Goal: Task Accomplishment & Management: Manage account settings

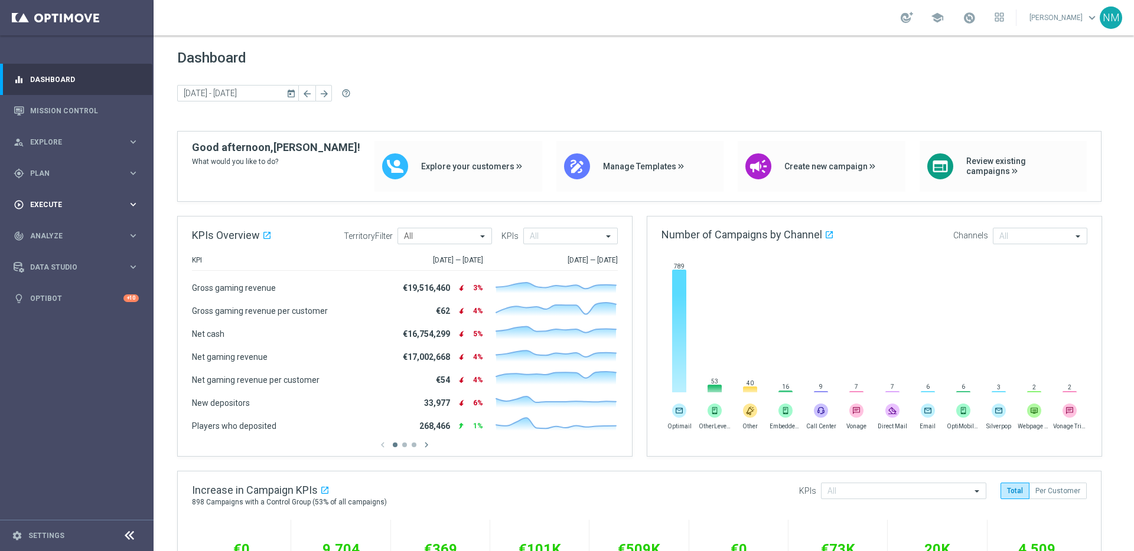
click at [82, 210] on div "play_circle_outline Execute" at bounding box center [71, 205] width 114 height 11
click at [68, 213] on div "play_circle_outline Execute keyboard_arrow_right" at bounding box center [76, 204] width 152 height 31
click at [67, 231] on div "track_changes Analyze" at bounding box center [71, 236] width 114 height 11
click at [66, 231] on div "track_changes Analyze" at bounding box center [71, 236] width 114 height 11
click at [66, 210] on div "play_circle_outline Execute keyboard_arrow_right" at bounding box center [76, 204] width 152 height 31
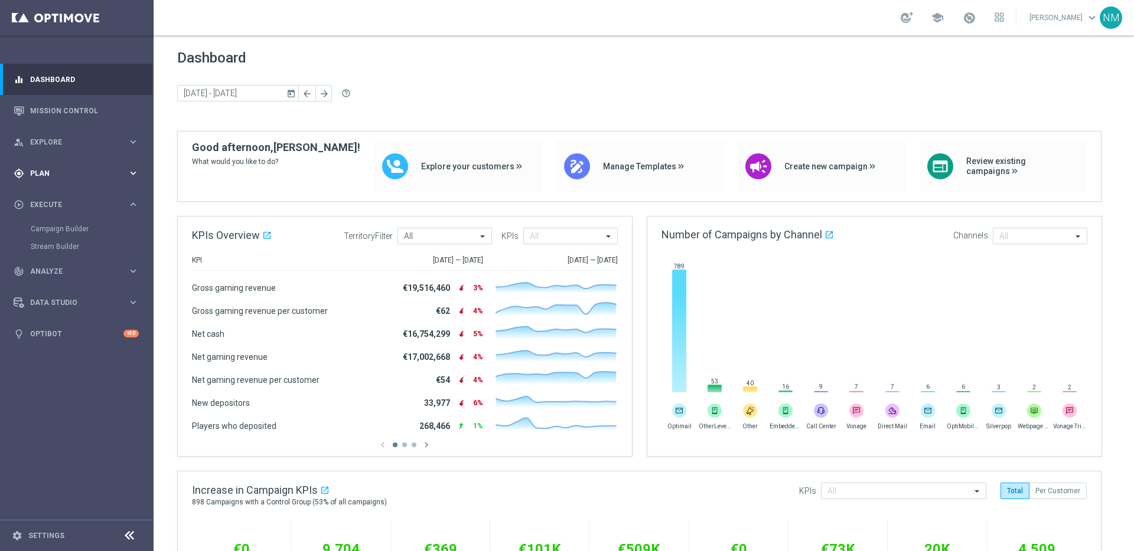
click at [71, 179] on div "gps_fixed Plan keyboard_arrow_right" at bounding box center [76, 173] width 152 height 31
click at [57, 231] on span "Templates" at bounding box center [73, 233] width 84 height 7
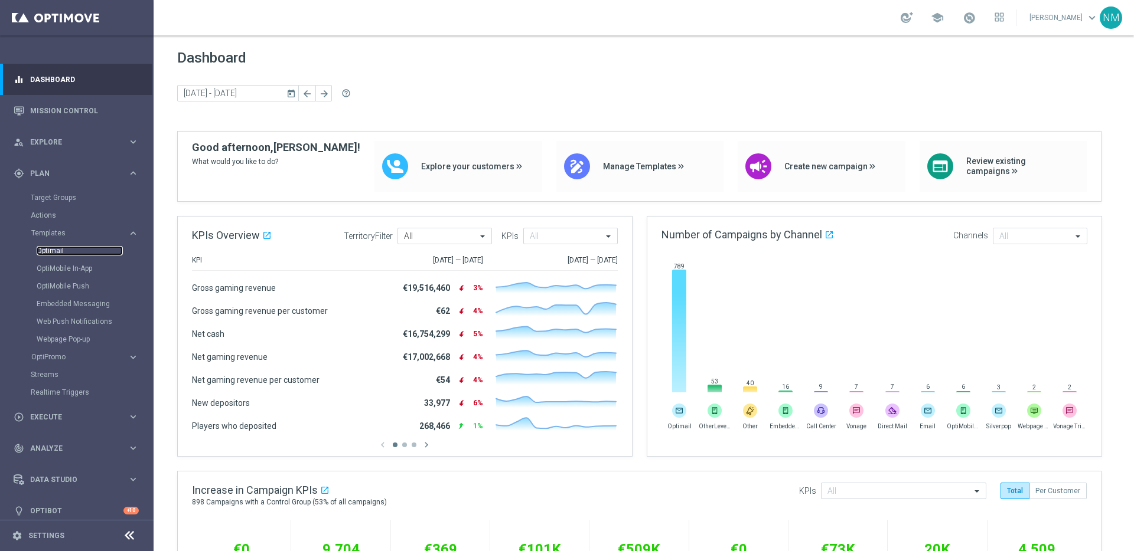
click at [56, 252] on link "Optimail" at bounding box center [80, 250] width 86 height 9
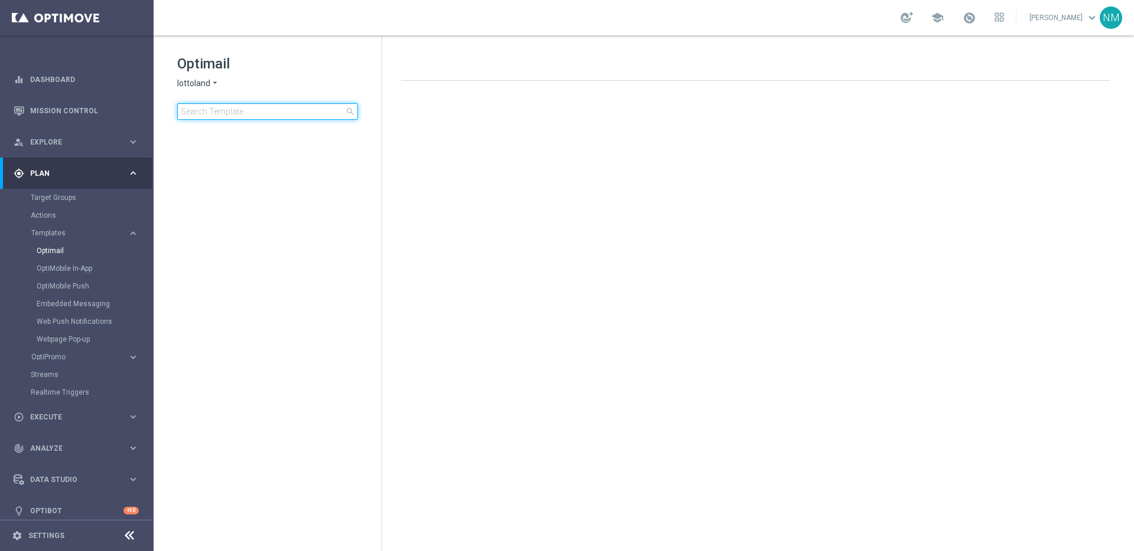
click at [280, 110] on input at bounding box center [267, 111] width 181 height 17
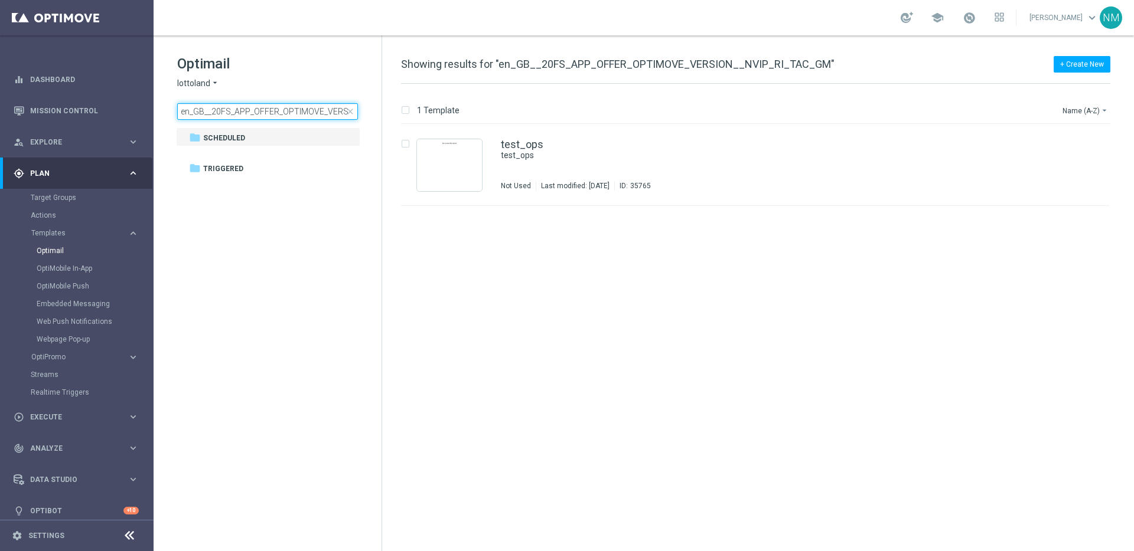
scroll to position [0, 81]
type input "en_GB__20FS_APP_OFFER_OPTIMOVE_VERSION__NVIP_RI_TAC_GM"
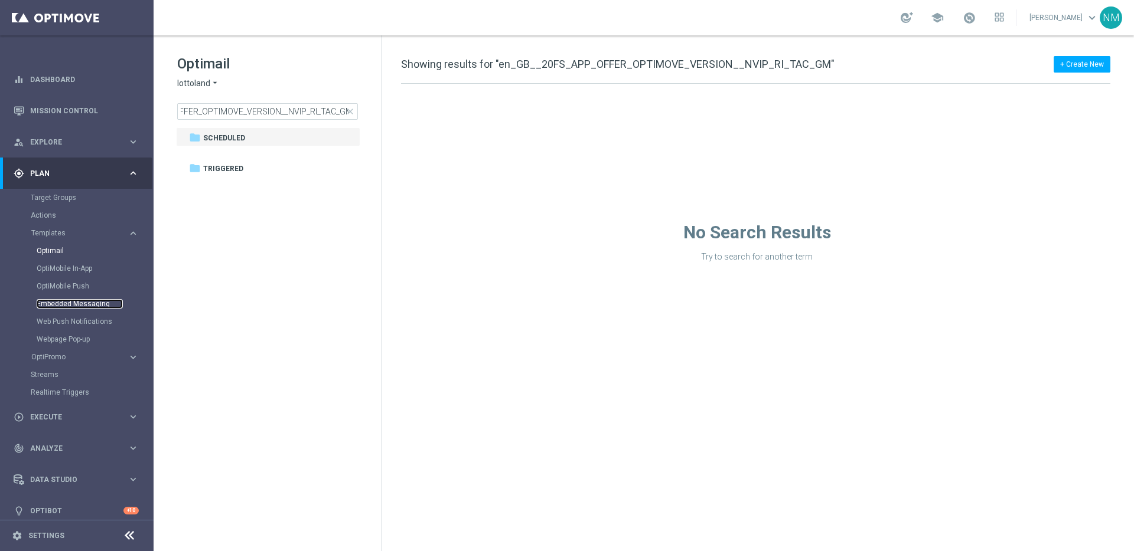
click at [61, 307] on link "Embedded Messaging" at bounding box center [80, 303] width 86 height 9
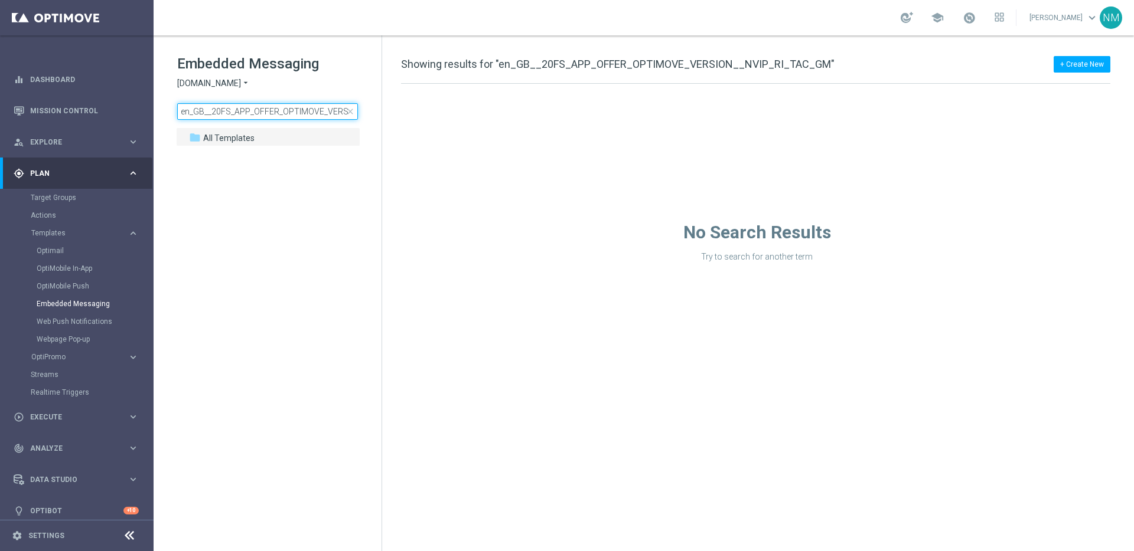
click at [227, 113] on input "en_GB__20FS_APP_OFFER_OPTIMOVE_VERSION__NVIP_RI_TAC_GM" at bounding box center [267, 111] width 181 height 17
click at [246, 86] on icon "arrow_drop_down" at bounding box center [245, 83] width 9 height 11
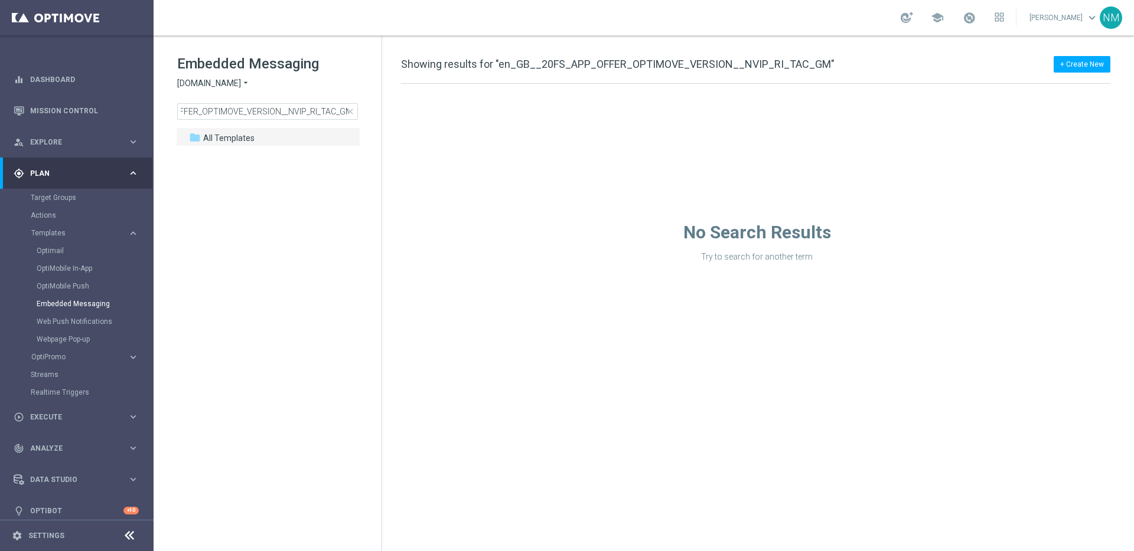
scroll to position [0, 0]
click at [221, 123] on div "Lottoland" at bounding box center [222, 125] width 89 height 14
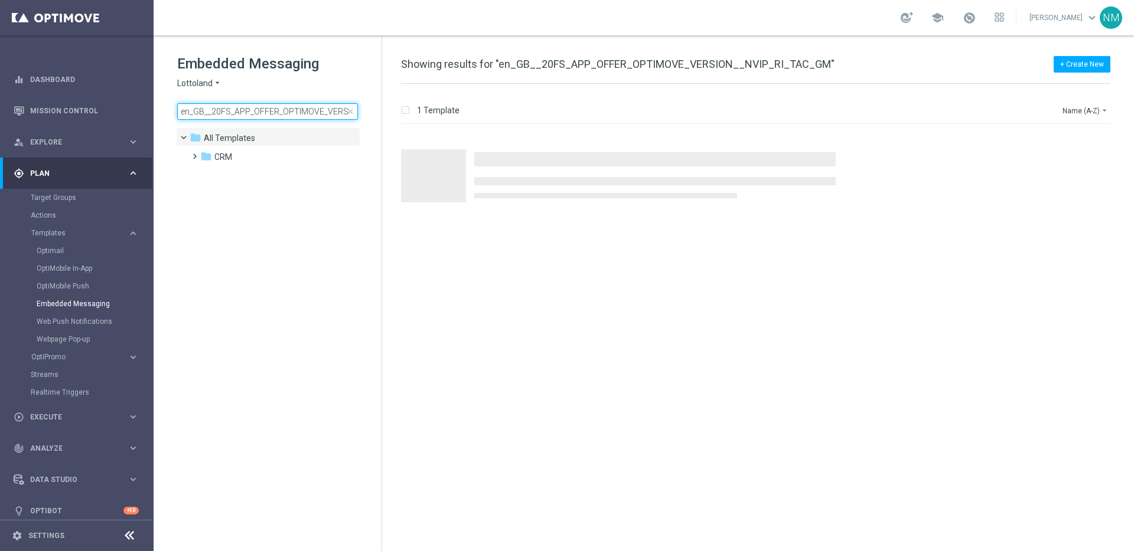
click at [271, 116] on input "en_GB__20FS_APP_OFFER_OPTIMOVE_VERSION__NVIP_RI_TAC_GM" at bounding box center [267, 111] width 181 height 17
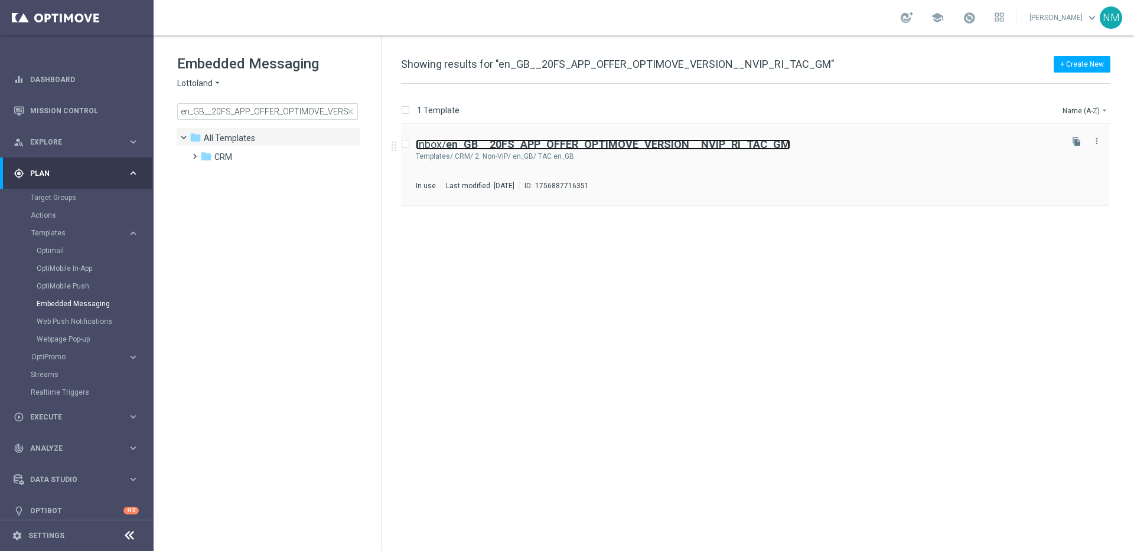
click at [551, 143] on b "en_GB__20FS_APP_OFFER_OPTIMOVE_VERSION__NVIP_RI_TAC_GM" at bounding box center [618, 144] width 344 height 12
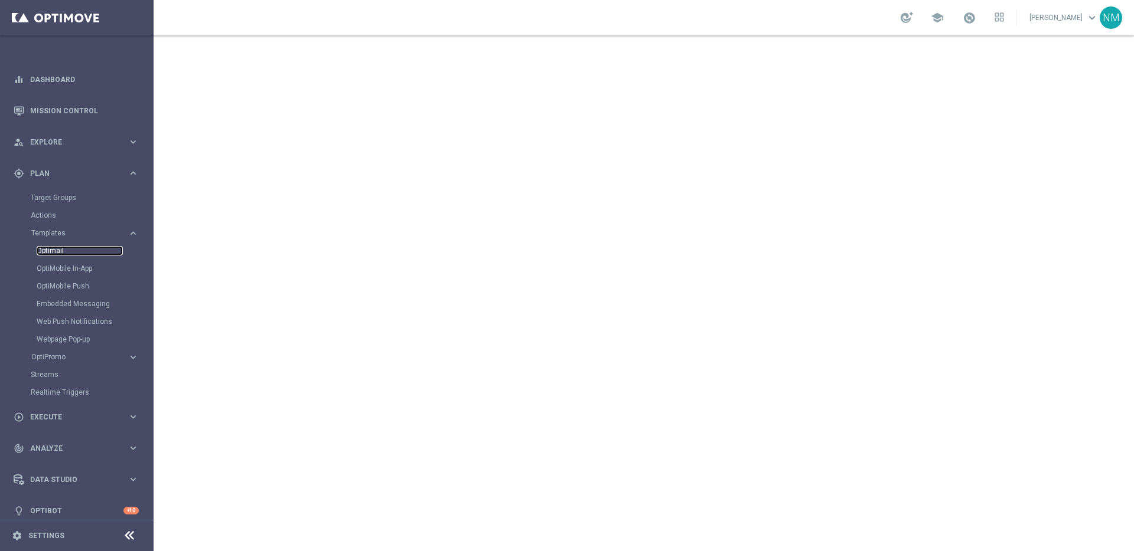
click at [63, 253] on link "Optimail" at bounding box center [80, 250] width 86 height 9
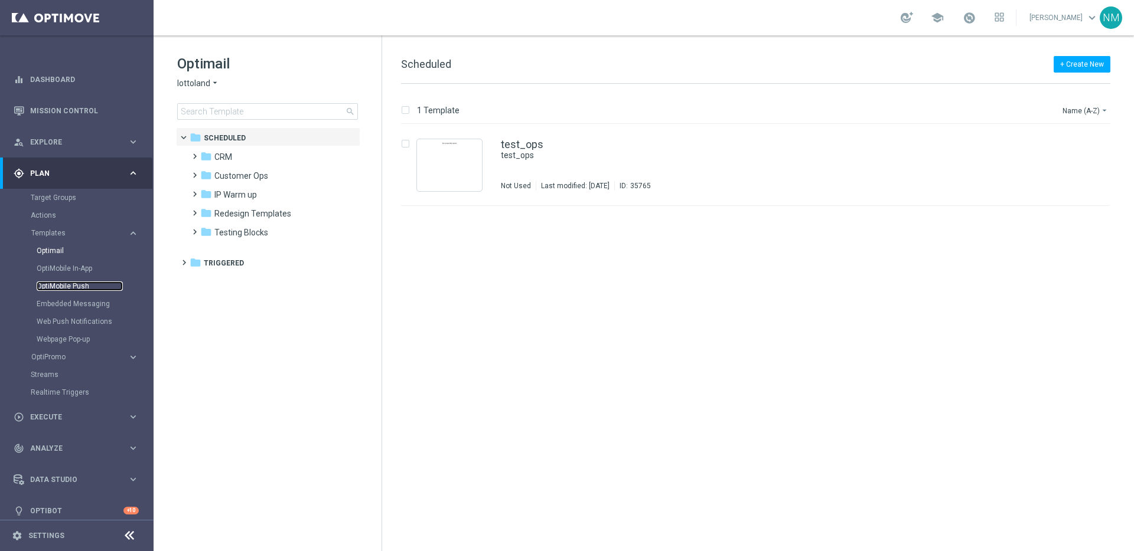
click at [76, 288] on link "OptiMobile Push" at bounding box center [80, 286] width 86 height 9
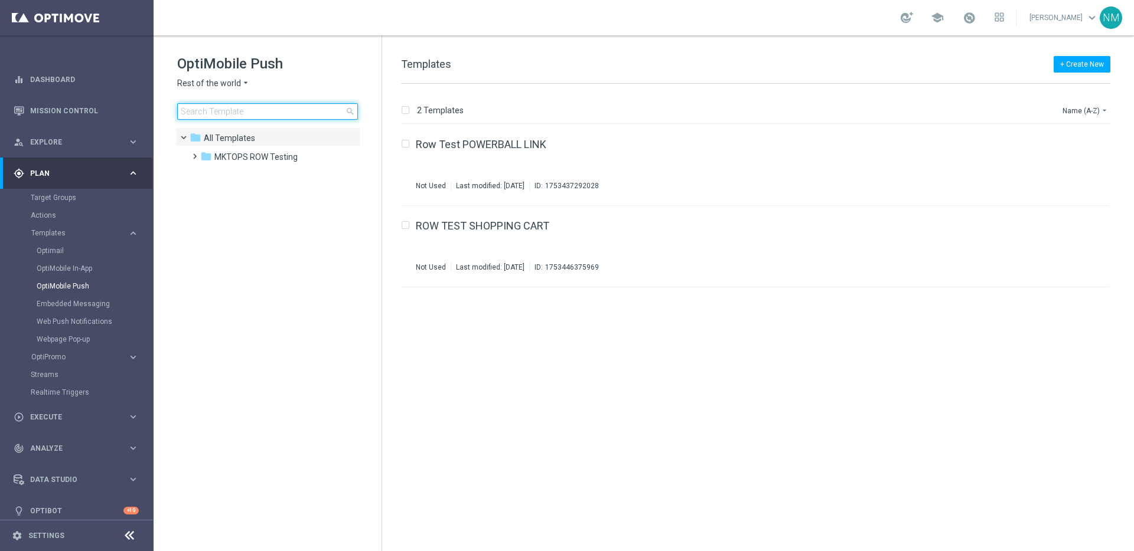
click at [241, 110] on input at bounding box center [267, 111] width 181 height 17
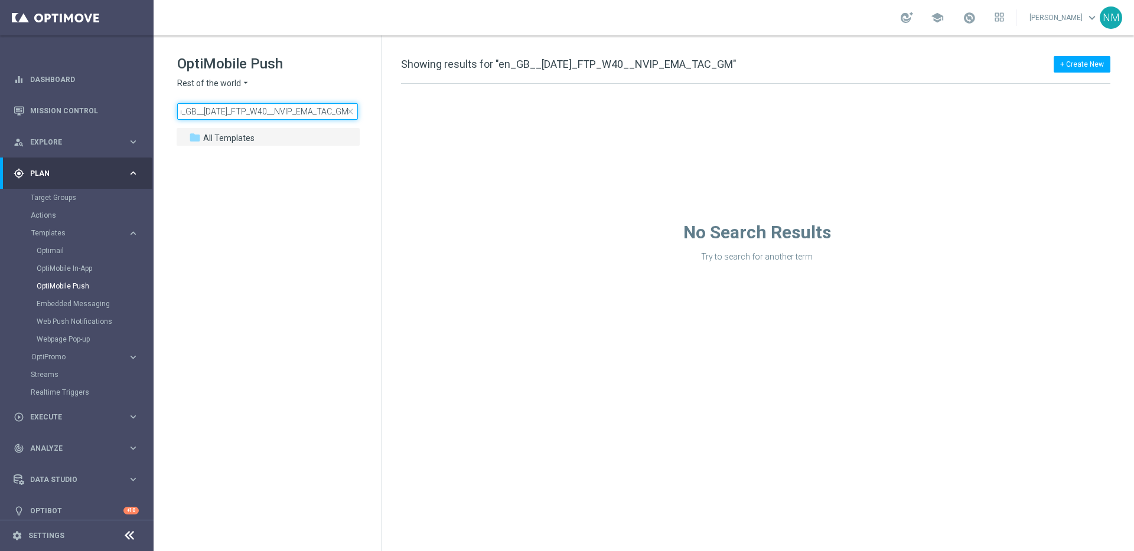
type input "en_GB__[DATE]_FTP_W40__NVIP_EMA_TAC_GM"
click at [234, 86] on span "Rest of the world" at bounding box center [209, 83] width 64 height 11
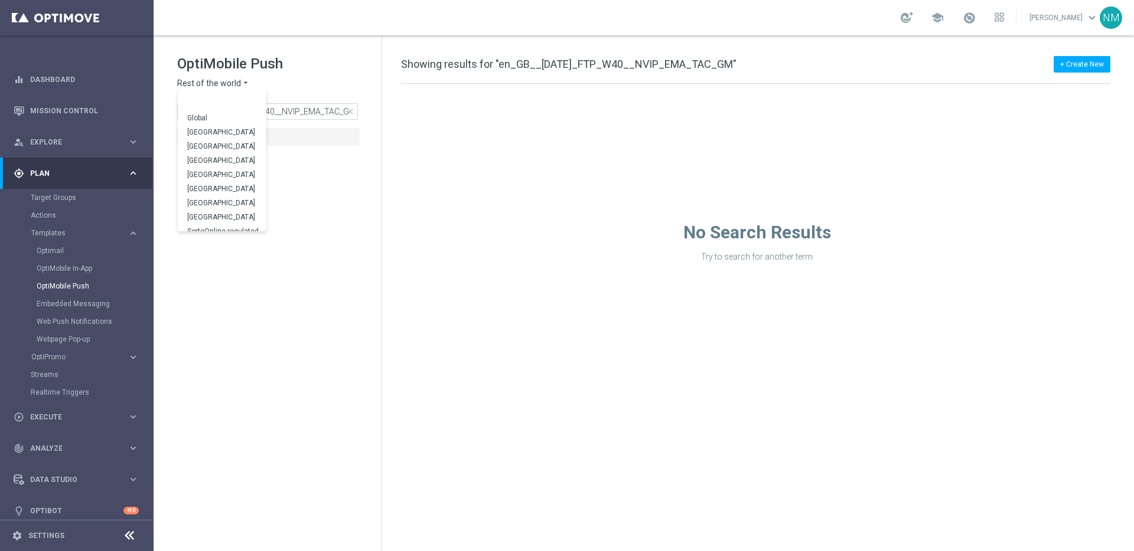
scroll to position [368, 0]
click at [214, 207] on div "UK" at bounding box center [222, 210] width 89 height 14
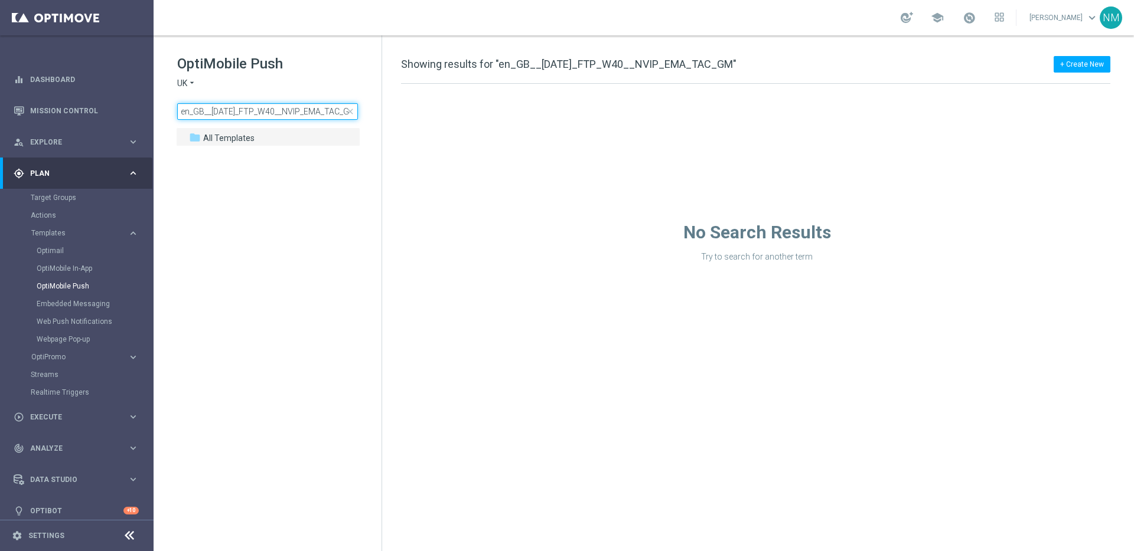
click at [275, 106] on input "en_GB__[DATE]_FTP_W40__NVIP_EMA_TAC_GM" at bounding box center [267, 111] width 181 height 17
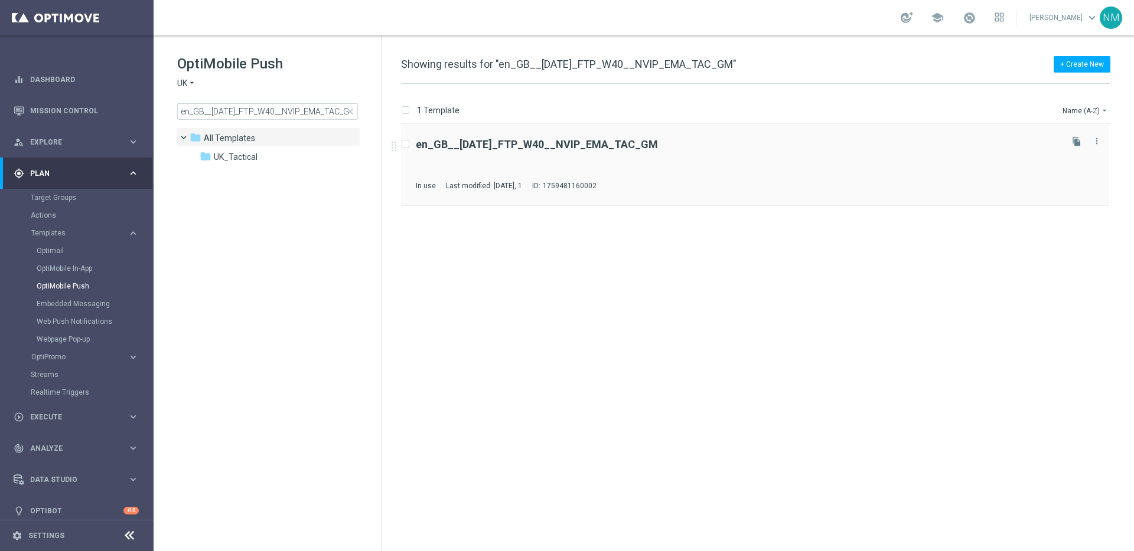
click at [582, 152] on div "en_GB__[DATE]_FTP_W40__NVIP_EMA_TAC_GM In use Last modified: [DATE], 1 ID: 1759…" at bounding box center [738, 164] width 644 height 51
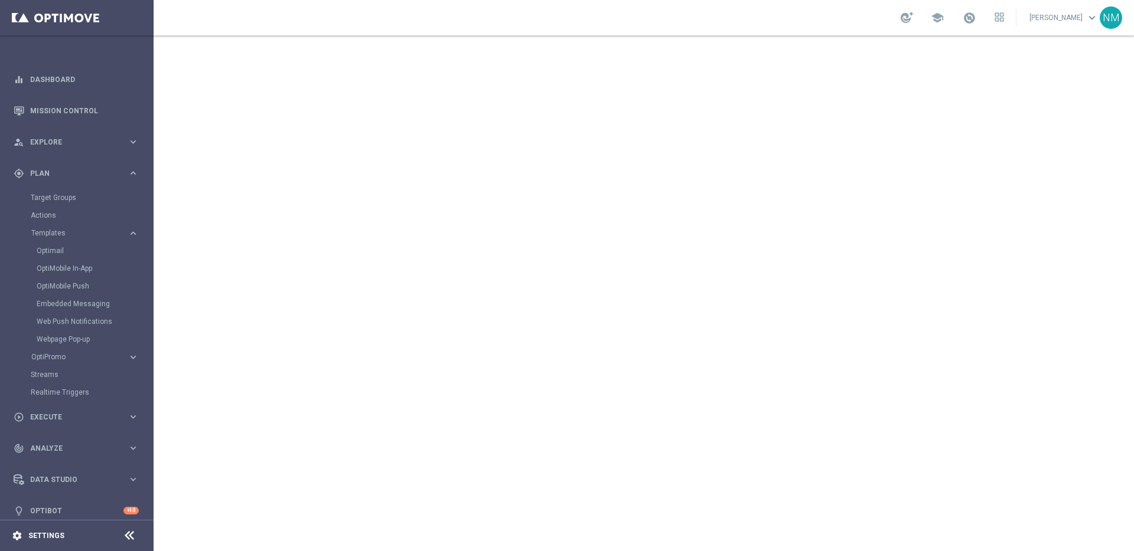
click at [19, 536] on icon "settings" at bounding box center [17, 536] width 11 height 11
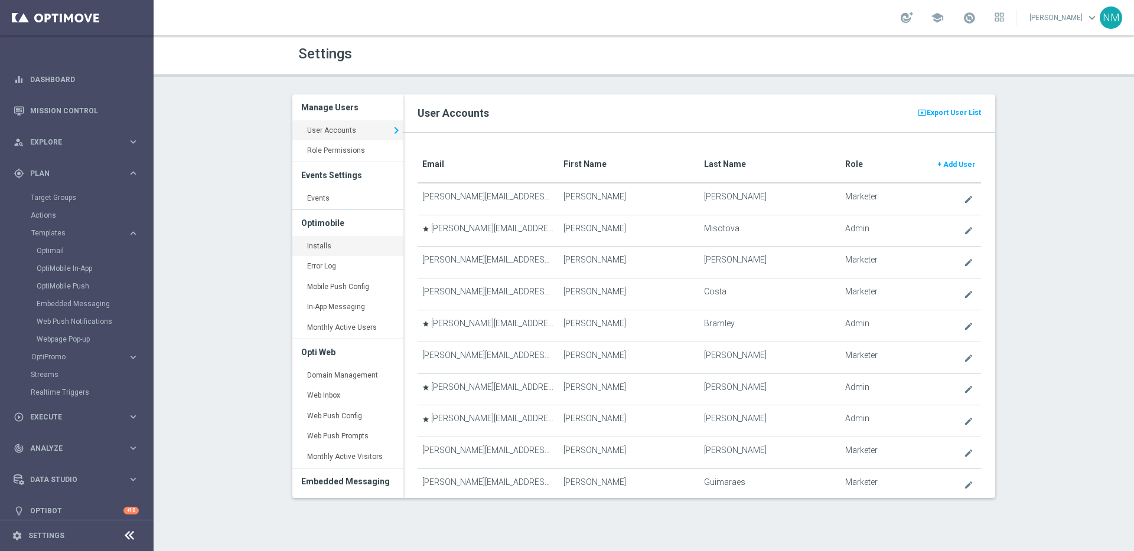
click at [331, 243] on link "Installs keyboard_arrow_right" at bounding box center [347, 246] width 111 height 21
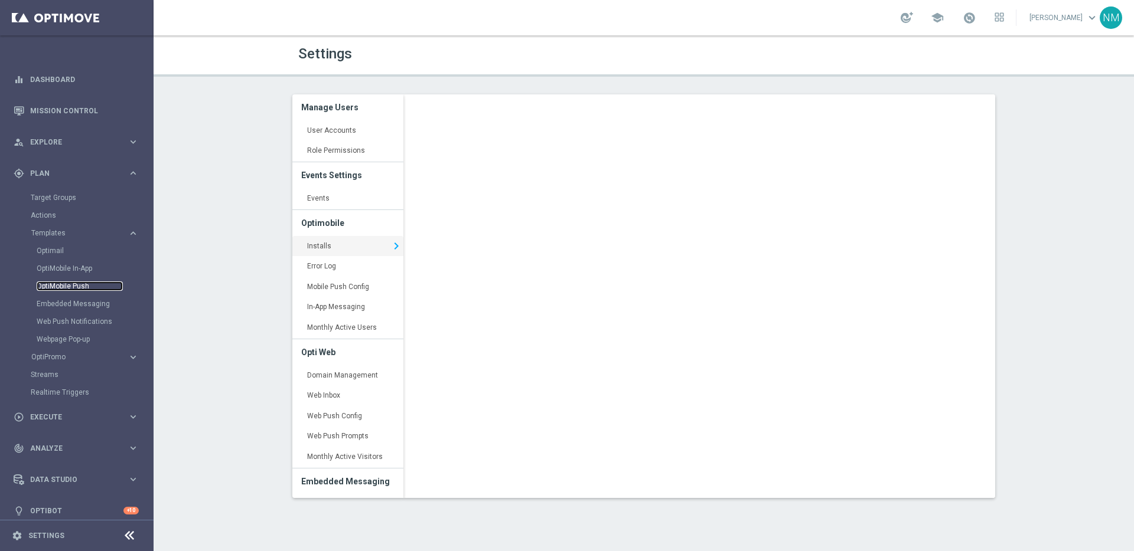
click at [76, 289] on link "OptiMobile Push" at bounding box center [80, 286] width 86 height 9
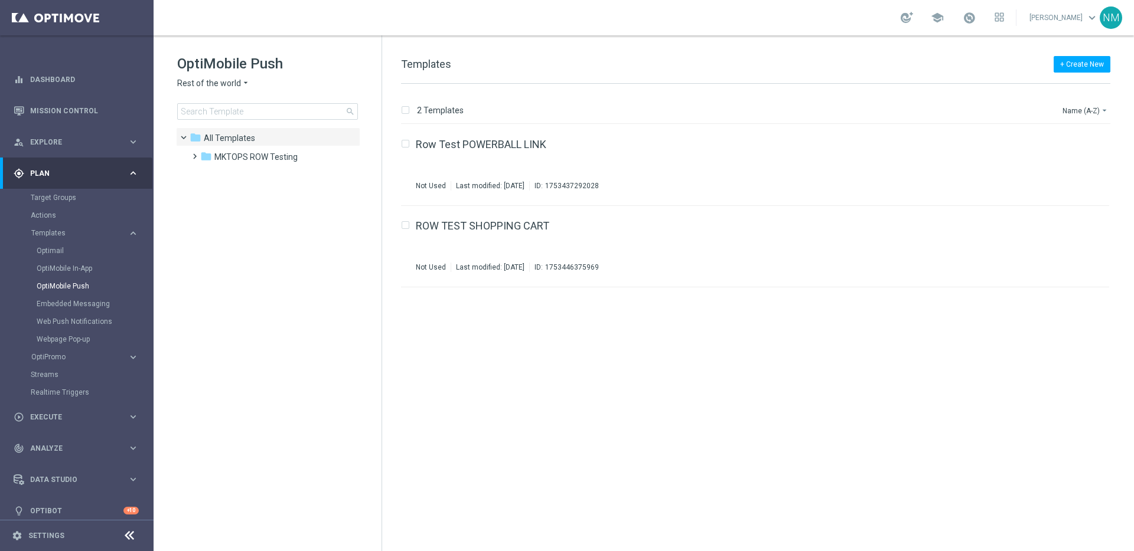
click at [222, 84] on span "Rest of the world" at bounding box center [209, 83] width 64 height 11
click at [214, 209] on div "UK" at bounding box center [222, 210] width 89 height 14
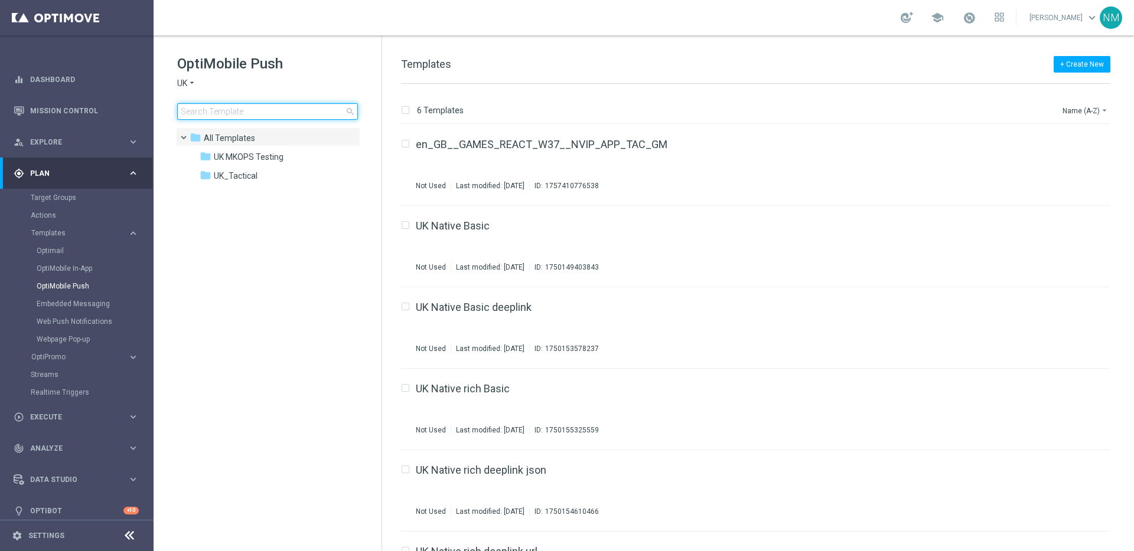
click at [234, 118] on input at bounding box center [267, 111] width 181 height 17
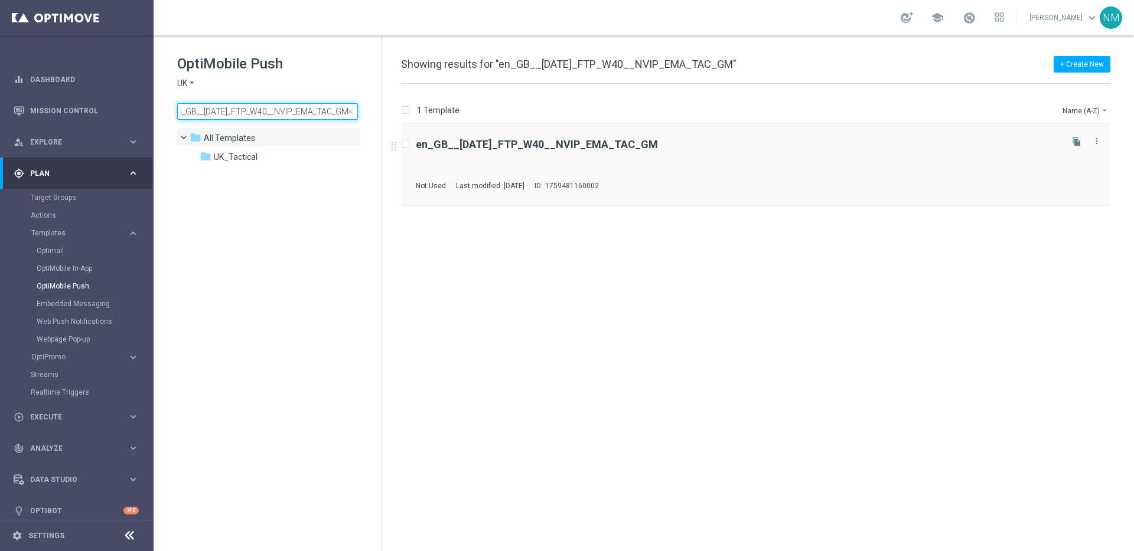
type input "en_GB__[DATE]_FTP_W40__NVIP_EMA_TAC_GM"
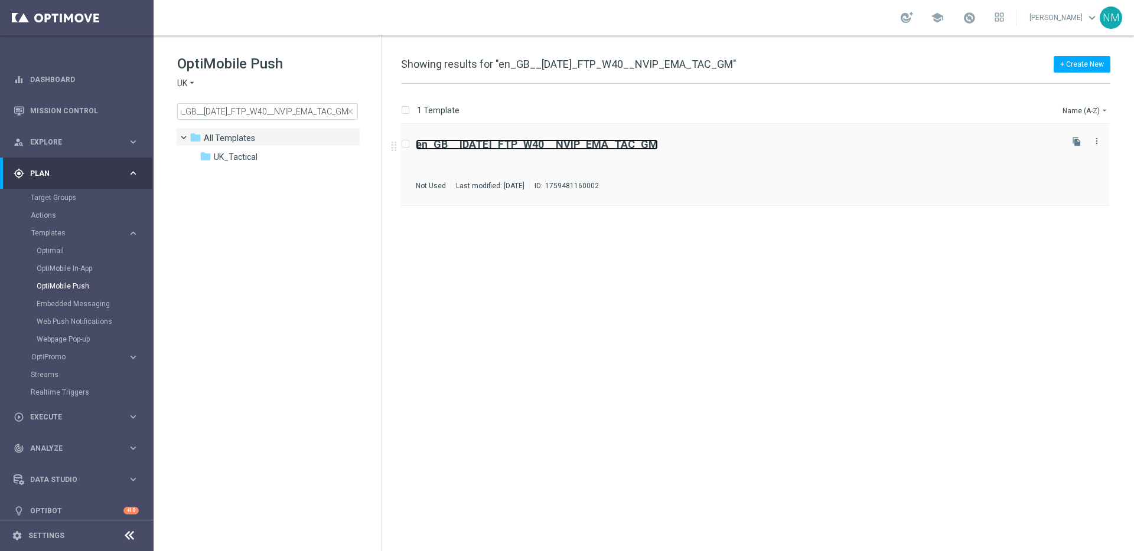
click at [618, 148] on b "en_GB__[DATE]_FTP_W40__NVIP_EMA_TAC_GM" at bounding box center [537, 144] width 242 height 12
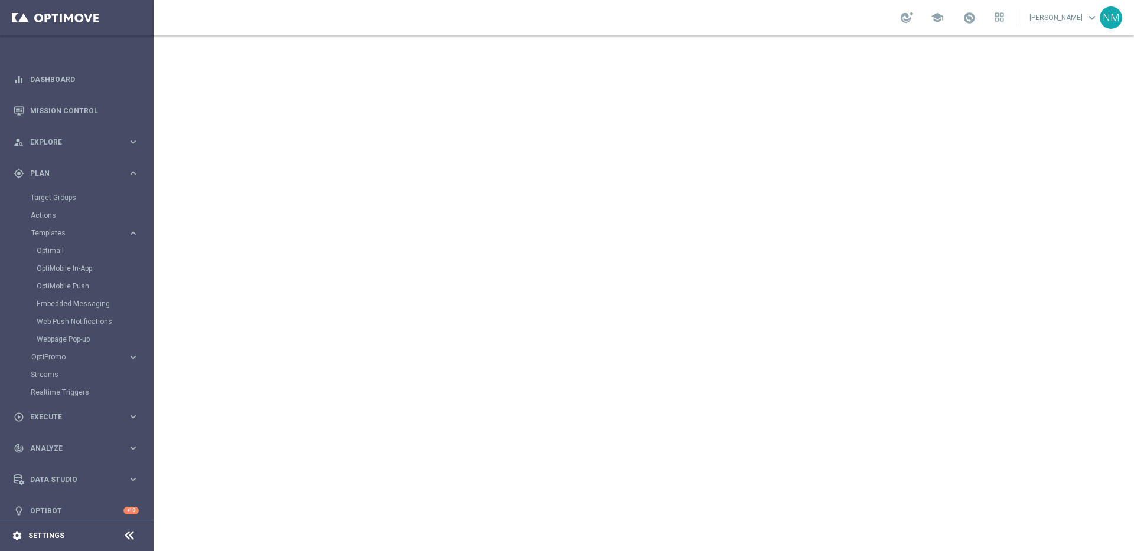
click at [22, 533] on icon "settings" at bounding box center [17, 536] width 11 height 11
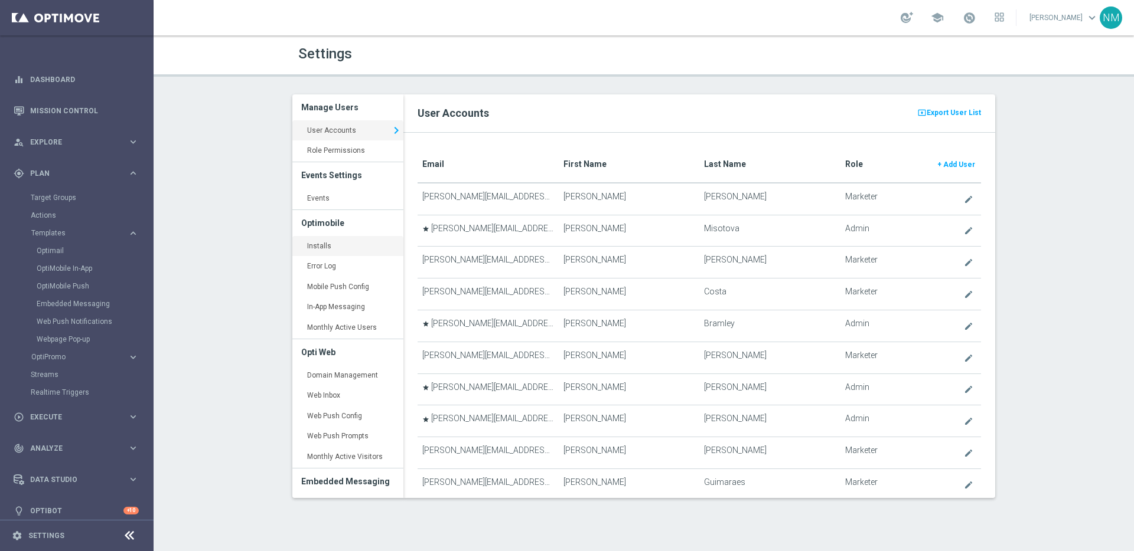
click at [334, 241] on link "Installs keyboard_arrow_right" at bounding box center [347, 246] width 111 height 21
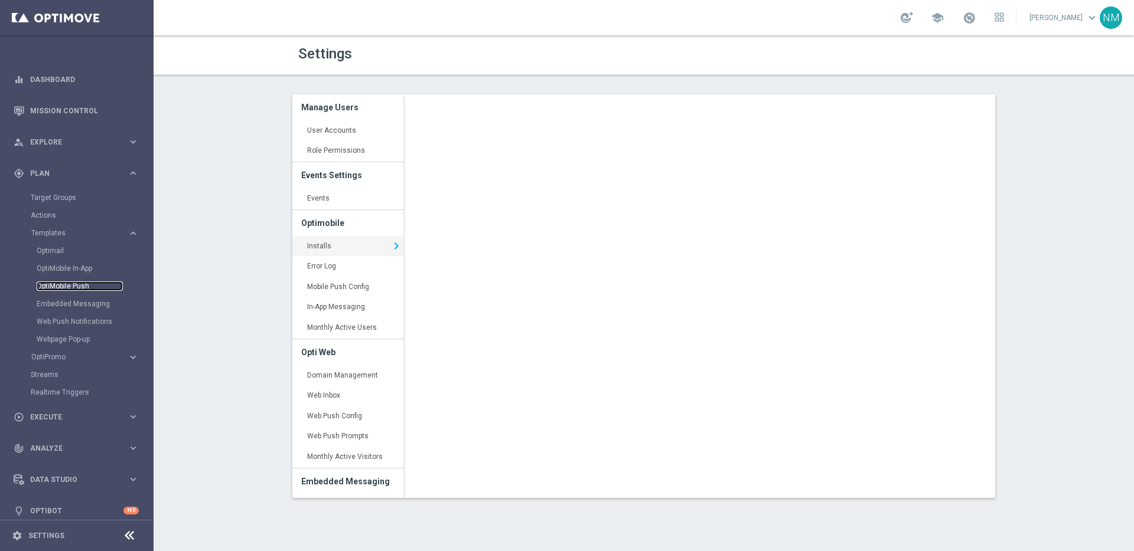
click at [61, 286] on link "OptiMobile Push" at bounding box center [80, 286] width 86 height 9
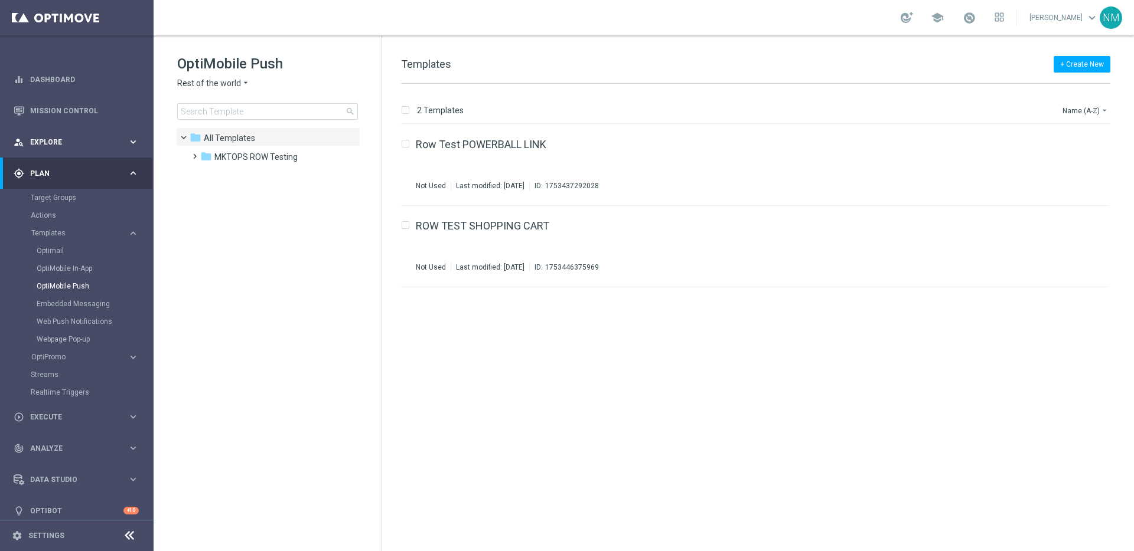
drag, startPoint x: 83, startPoint y: 143, endPoint x: 79, endPoint y: 154, distance: 10.9
click at [82, 143] on span "Explore" at bounding box center [78, 142] width 97 height 7
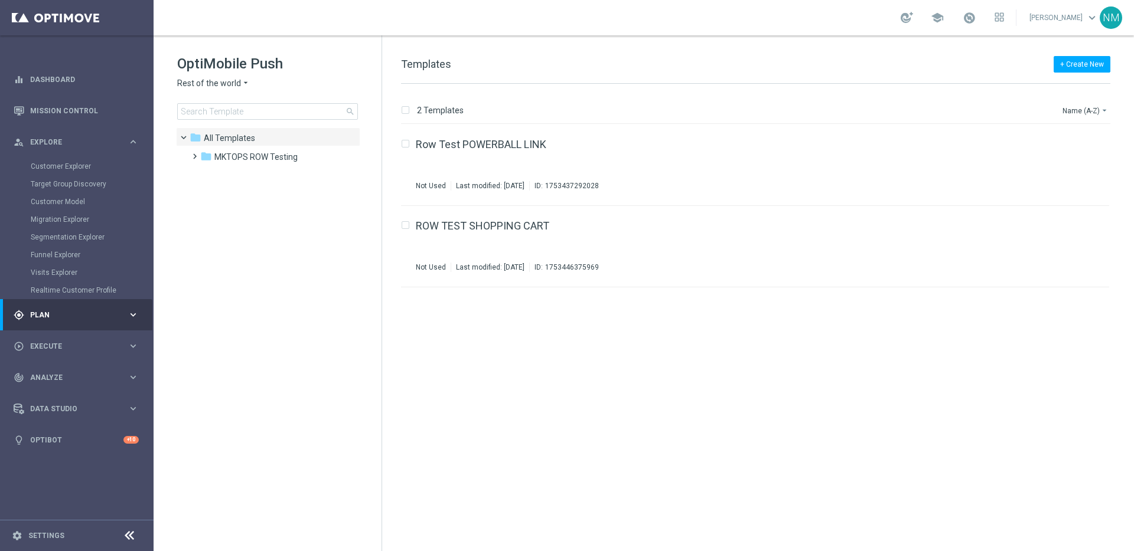
click at [63, 322] on div "gps_fixed Plan keyboard_arrow_right" at bounding box center [76, 314] width 152 height 31
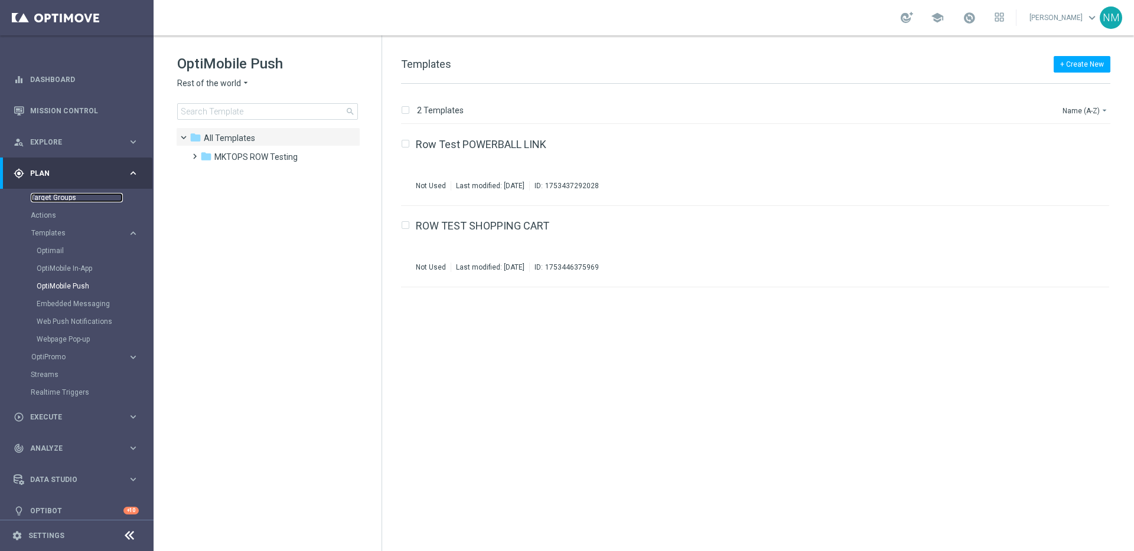
click at [56, 197] on link "Target Groups" at bounding box center [77, 197] width 92 height 9
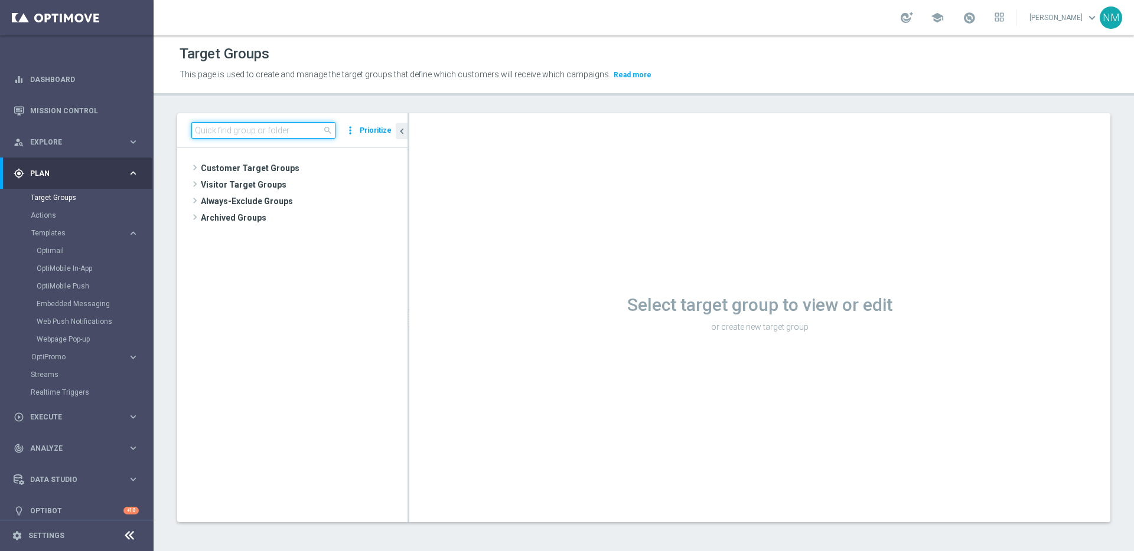
click at [289, 128] on input at bounding box center [263, 130] width 144 height 17
paste input "UK_CASINO_RICHINBOX | NOT ON APP YET"
type input "UK_CASINO_RICHINBOX | NOT ON APP YET"
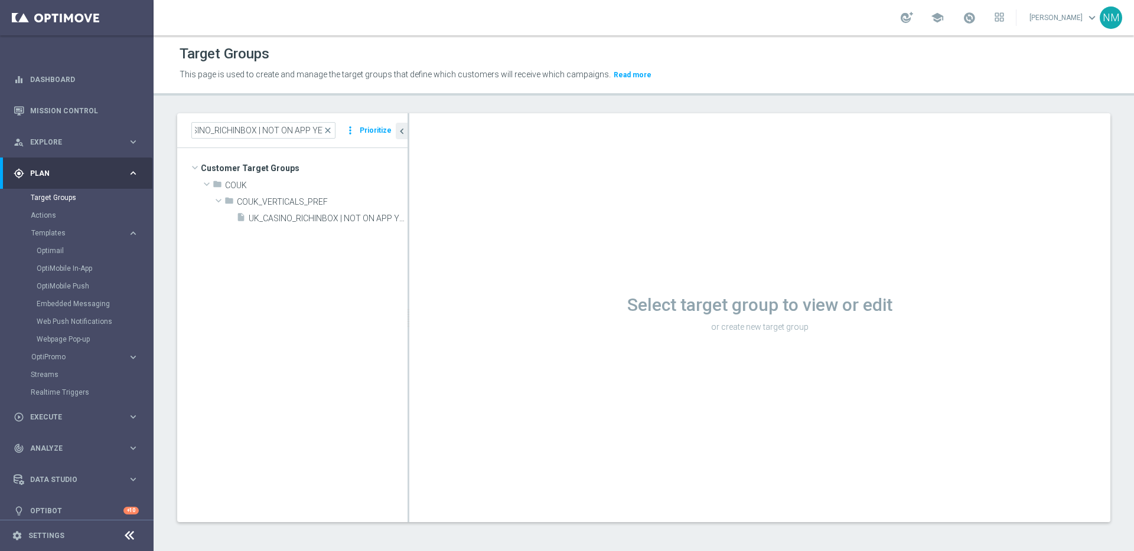
scroll to position [0, 0]
click at [287, 221] on span "UK_CASINO_RICHINBOX | NOT ON APP YET" at bounding box center [315, 219] width 132 height 10
